Goal: Contribute content: Contribute content

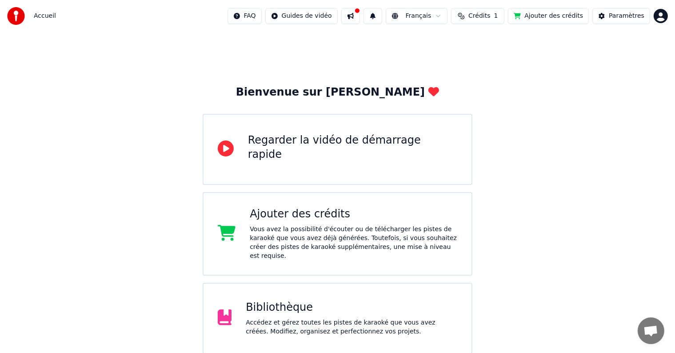
click at [307, 305] on div "Bibliothèque" at bounding box center [351, 307] width 211 height 14
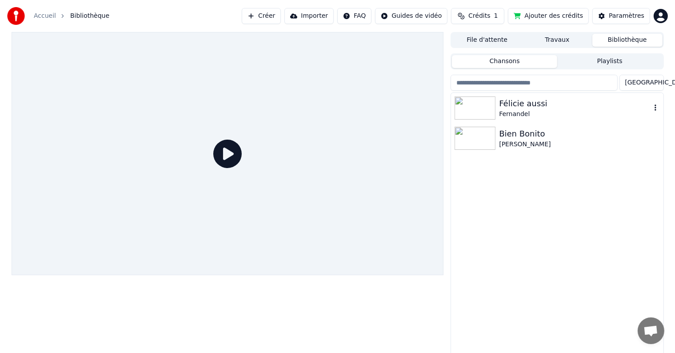
click at [496, 106] on div at bounding box center [476, 107] width 44 height 23
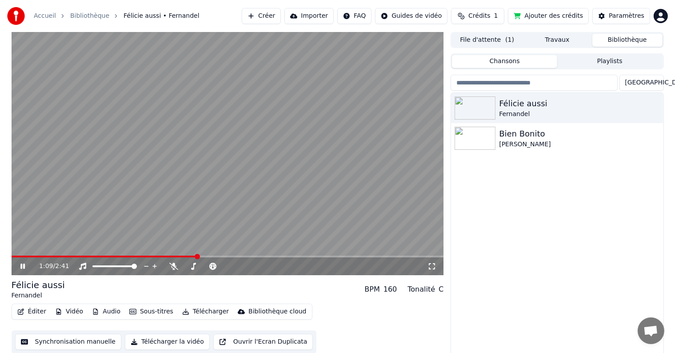
click at [24, 266] on icon at bounding box center [22, 265] width 4 height 5
click at [146, 256] on span at bounding box center [105, 256] width 187 height 2
click at [23, 266] on icon at bounding box center [22, 266] width 5 height 6
click at [23, 266] on icon at bounding box center [22, 265] width 4 height 5
click at [23, 266] on icon at bounding box center [22, 266] width 5 height 6
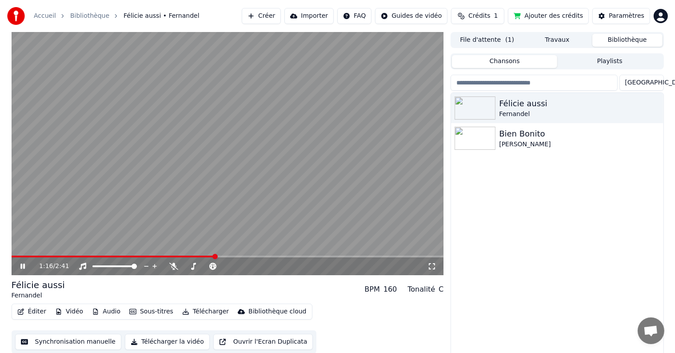
click at [23, 266] on icon at bounding box center [22, 265] width 4 height 5
click at [23, 266] on icon at bounding box center [22, 266] width 5 height 6
click at [36, 311] on button "Éditer" at bounding box center [32, 311] width 36 height 12
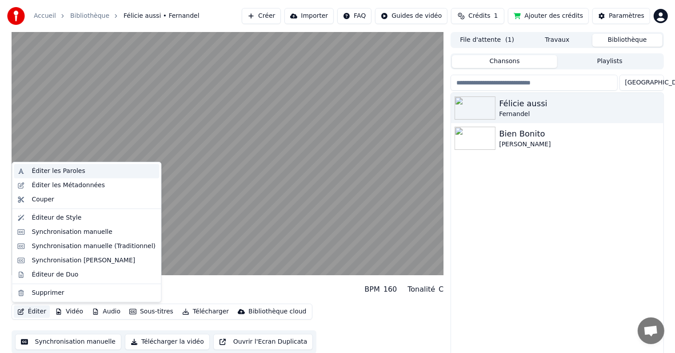
click at [65, 174] on div "Éditer les Paroles" at bounding box center [58, 171] width 53 height 9
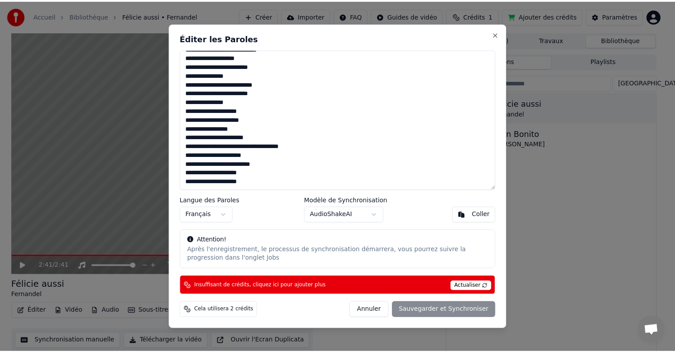
scroll to position [12, 0]
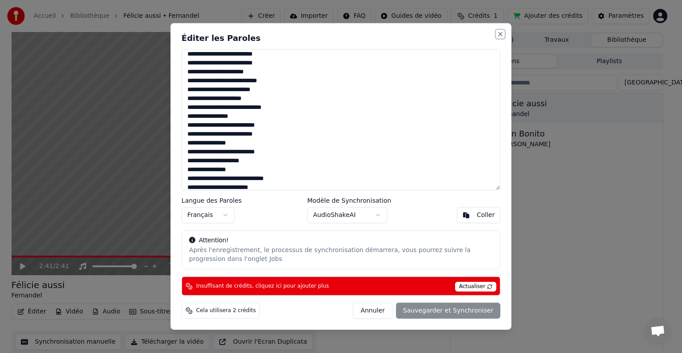
click at [501, 34] on button "Close" at bounding box center [500, 34] width 7 height 7
type textarea "**********"
